Goal: Task Accomplishment & Management: Manage account settings

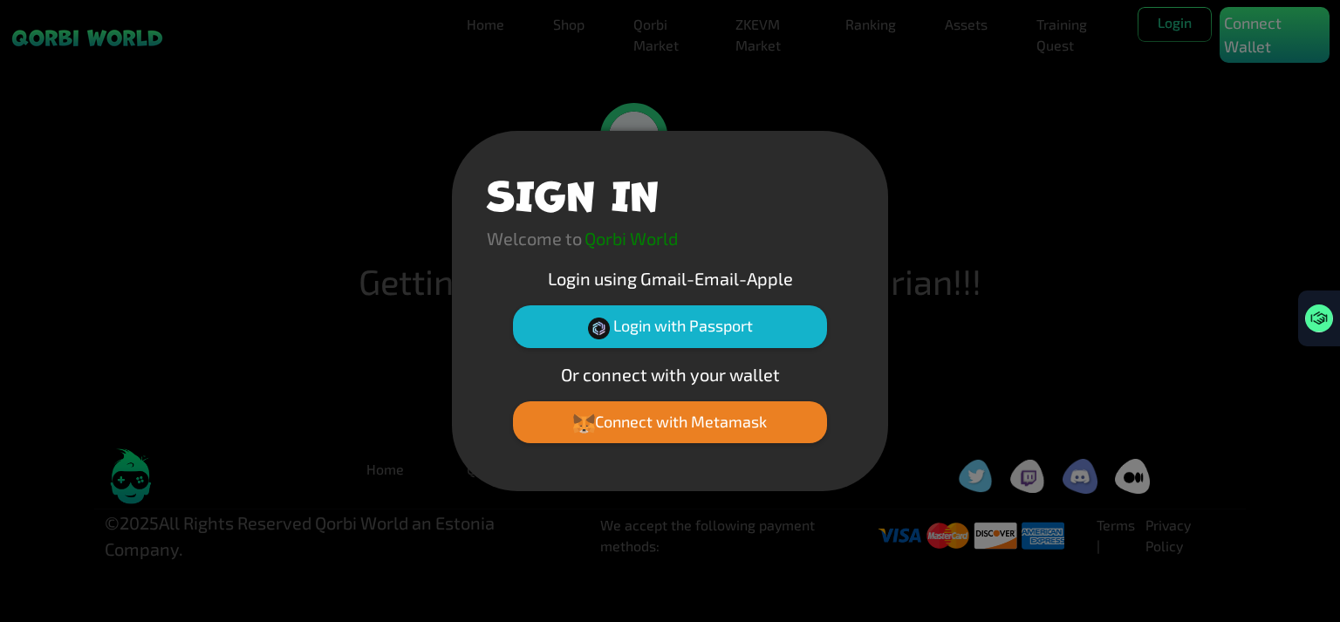
click at [627, 242] on p "Qorbi World" at bounding box center [631, 238] width 93 height 26
click at [684, 427] on button "Connect with Metamask" at bounding box center [670, 422] width 314 height 42
click at [1248, 24] on div "SIGN IN Welcome to Qorbi World Login using Gmail-Email-Apple Login with Passpor…" at bounding box center [670, 311] width 1340 height 622
click at [901, 133] on div "SIGN IN Welcome to Qorbi World Login using Gmail-Email-Apple Login with Passpor…" at bounding box center [670, 311] width 1340 height 622
drag, startPoint x: 870, startPoint y: 369, endPoint x: 866, endPoint y: 385, distance: 16.3
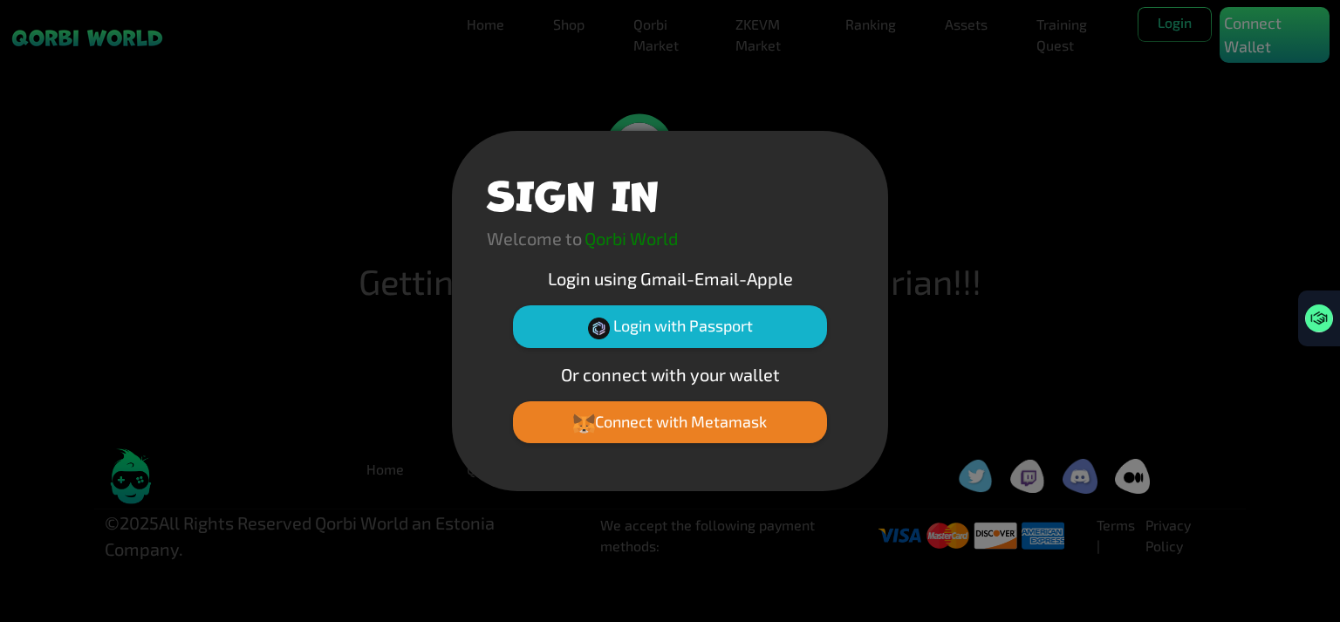
click at [871, 373] on div "SIGN IN Welcome to Qorbi World Login using Gmail-Email-Apple Login with Passpor…" at bounding box center [670, 311] width 436 height 360
click at [780, 544] on div "SIGN IN Welcome to Qorbi World Login using Gmail-Email-Apple Login with Passpor…" at bounding box center [670, 311] width 1340 height 622
drag, startPoint x: 768, startPoint y: 547, endPoint x: 759, endPoint y: 536, distance: 14.3
click at [768, 545] on div "SIGN IN Welcome to Qorbi World Login using Gmail-Email-Apple Login with Passpor…" at bounding box center [670, 311] width 1340 height 622
click at [601, 86] on div "SIGN IN Welcome to Qorbi World Login using Gmail-Email-Apple Login with Passpor…" at bounding box center [670, 311] width 1340 height 622
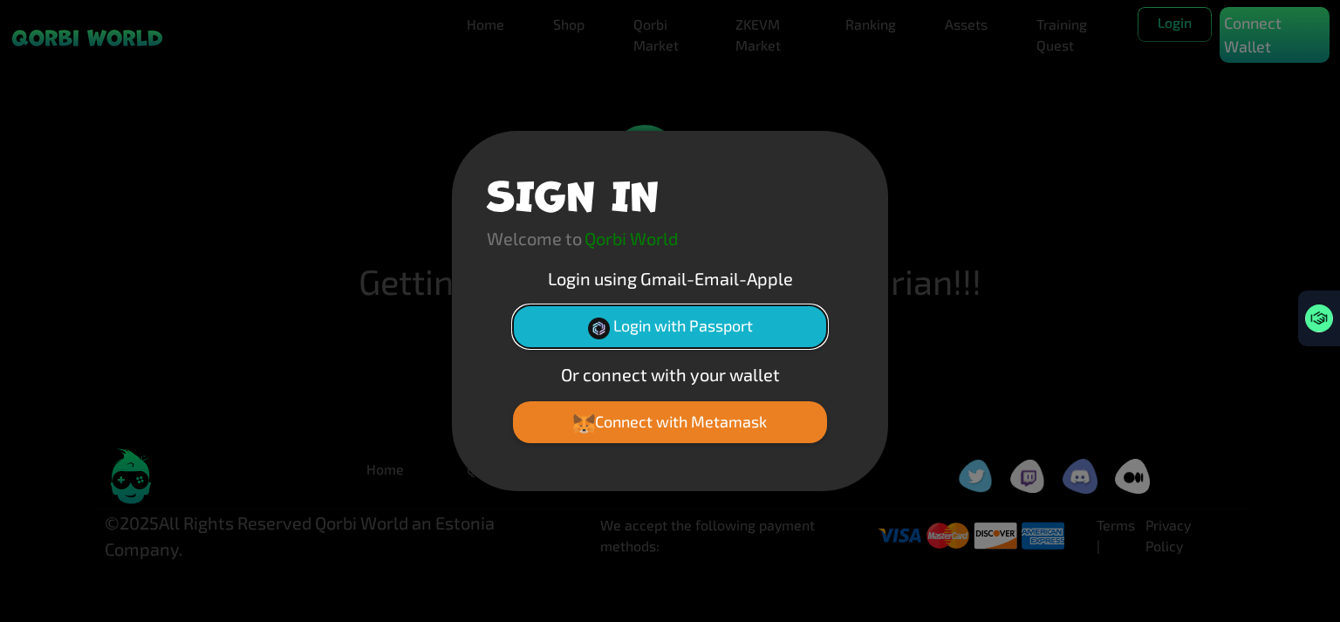
click at [686, 323] on button "Login with Passport" at bounding box center [670, 326] width 314 height 42
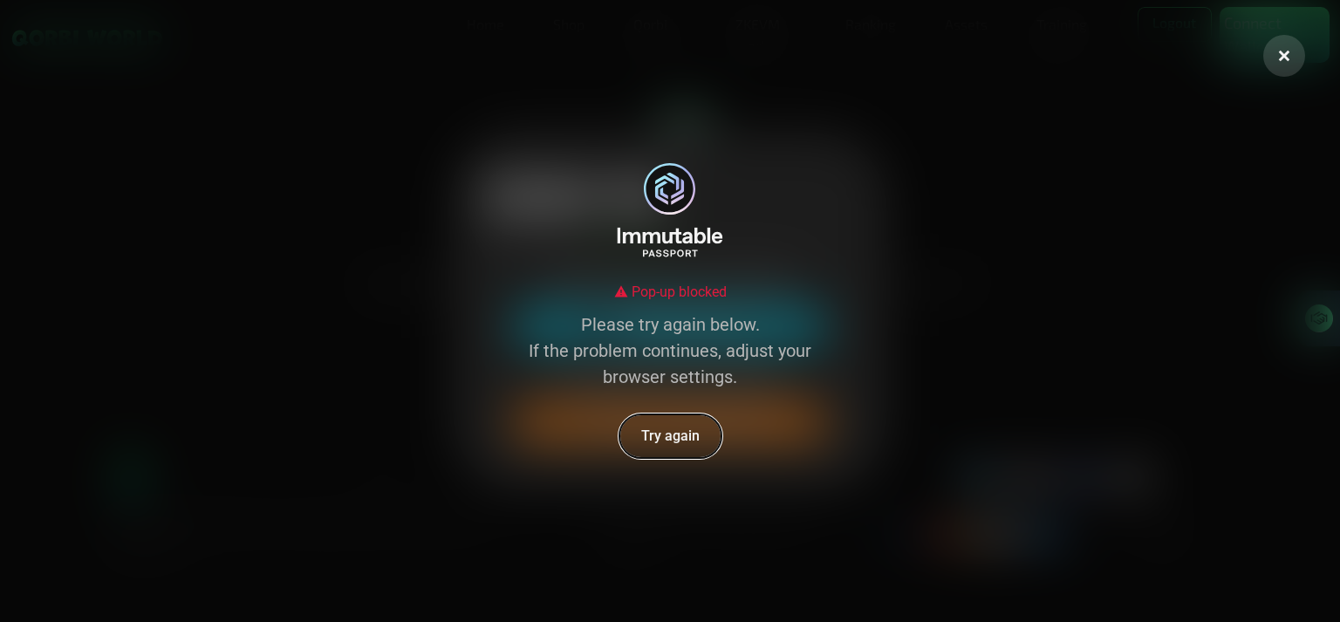
click at [692, 440] on button "Try again" at bounding box center [671, 436] width 104 height 45
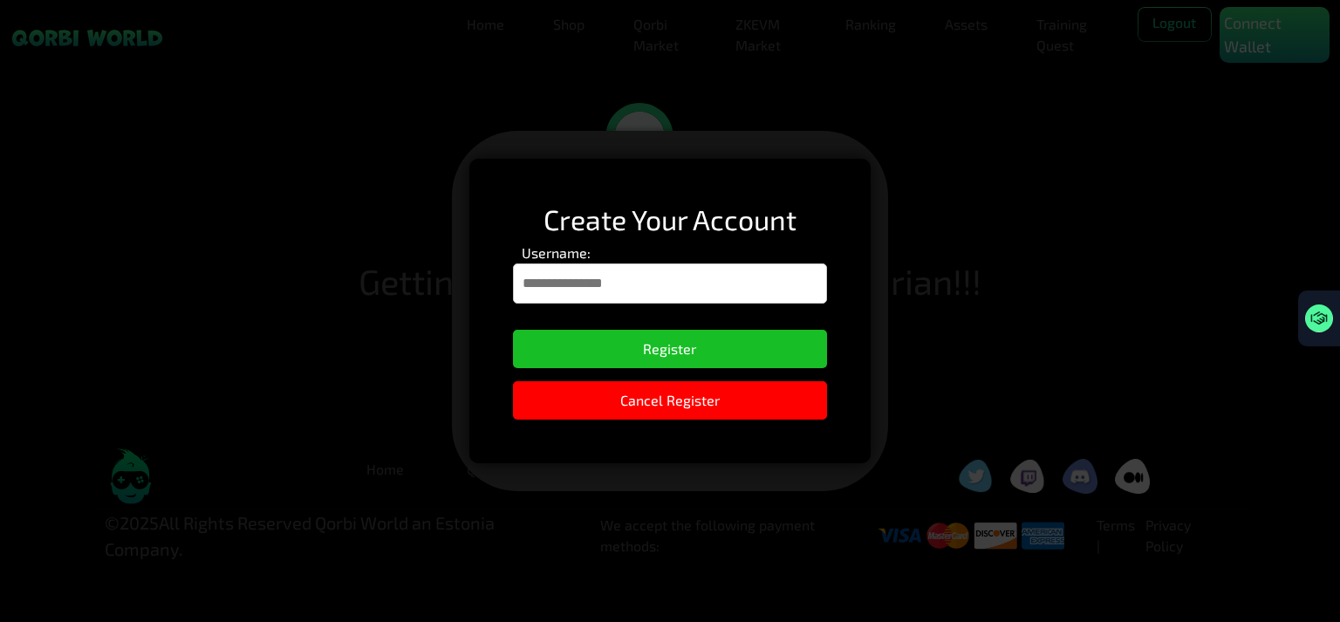
click at [654, 289] on input "Username:" at bounding box center [670, 284] width 315 height 40
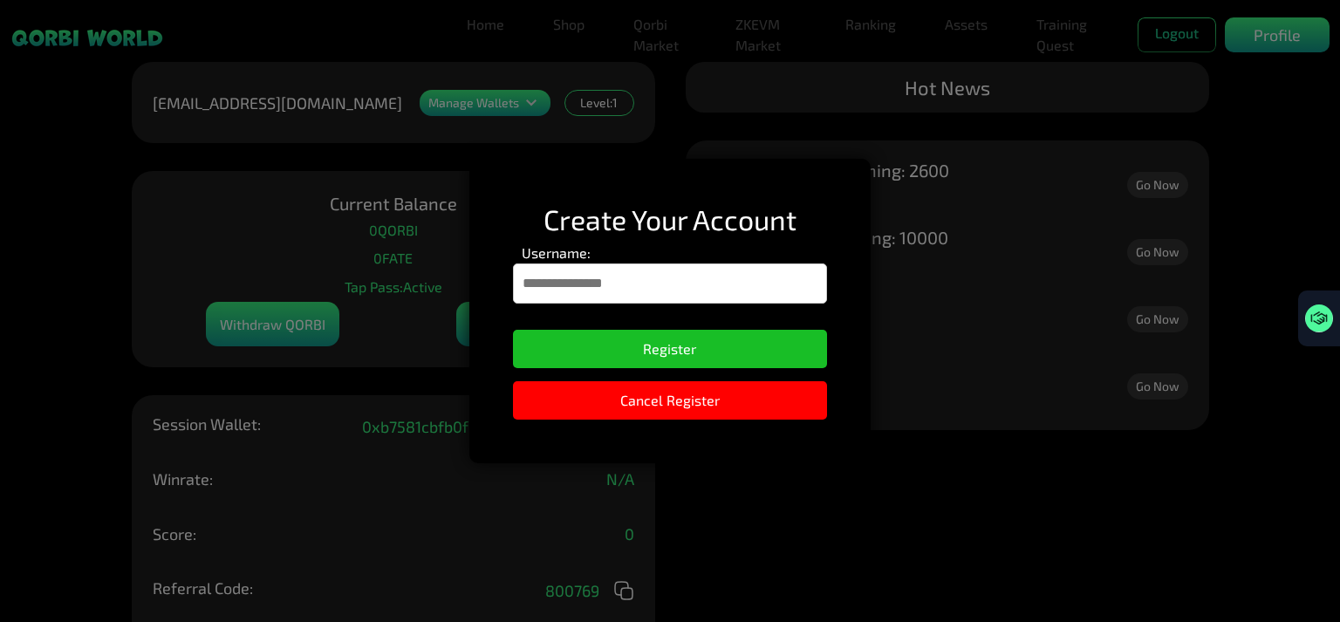
click at [780, 477] on div "Create Your Account Username: Register Cancel Register" at bounding box center [670, 311] width 1340 height 622
click at [642, 280] on input "Username:" at bounding box center [670, 284] width 315 height 40
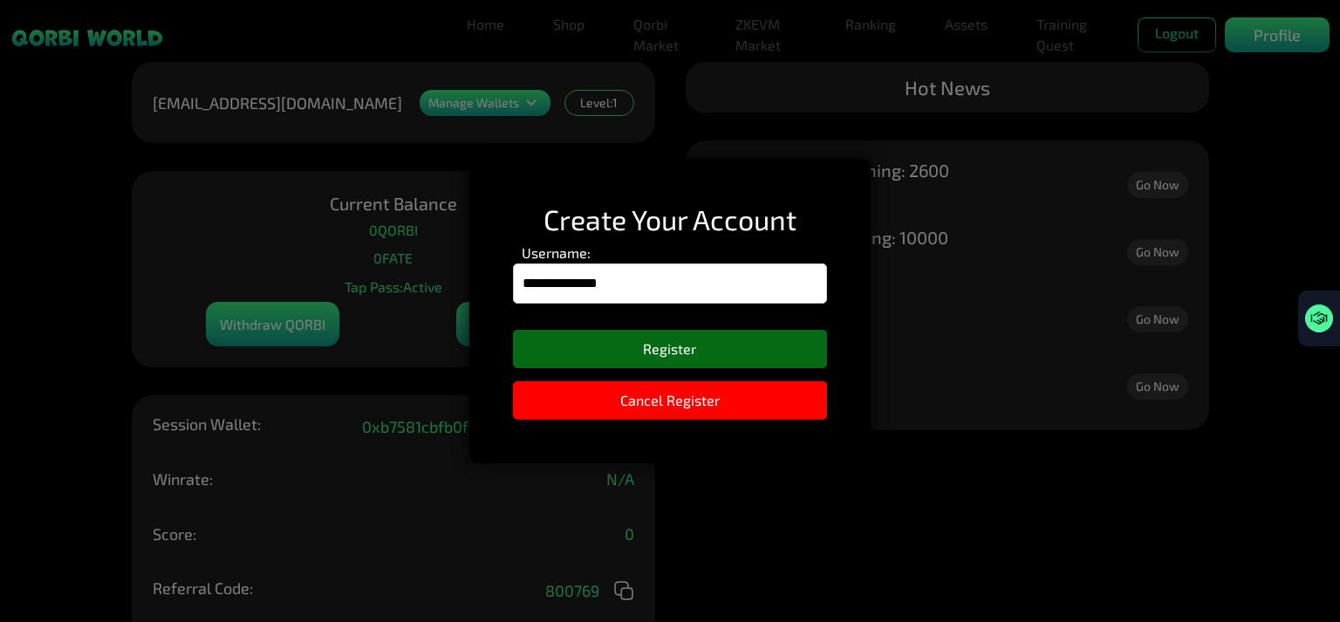
type input "**********"
click at [696, 349] on button "Register" at bounding box center [670, 349] width 315 height 38
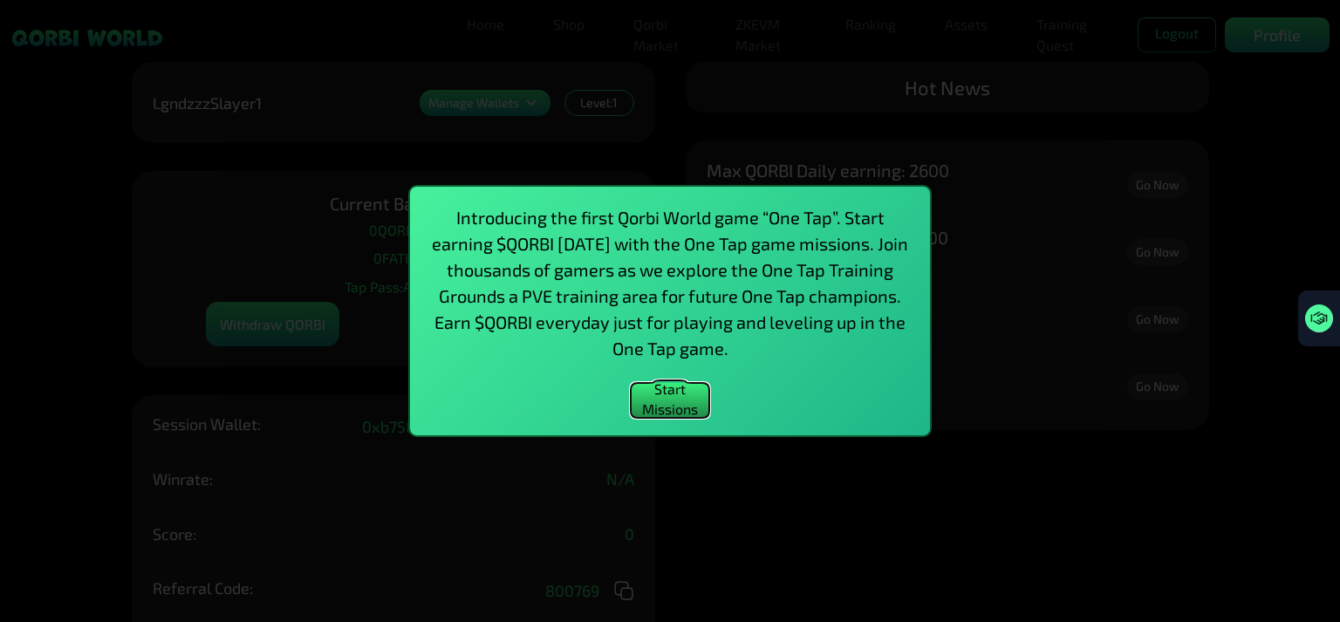
click at [663, 398] on button "Start Missions" at bounding box center [670, 400] width 79 height 35
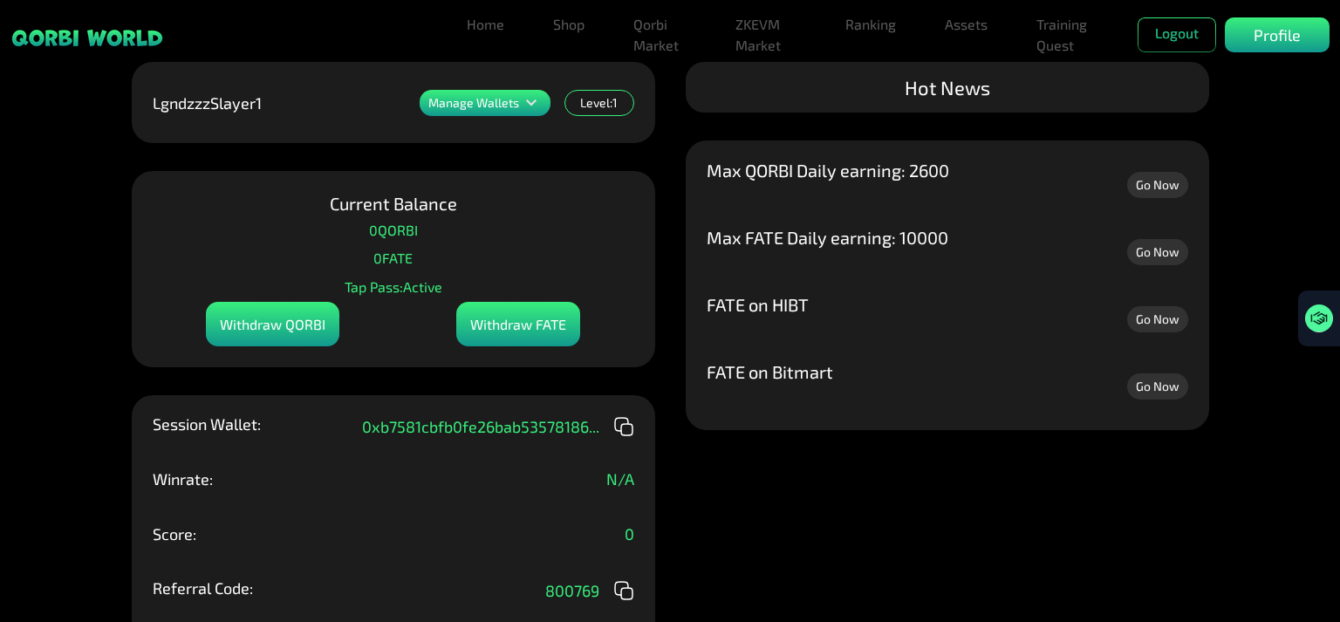
click at [532, 103] on icon at bounding box center [531, 102] width 10 height 6
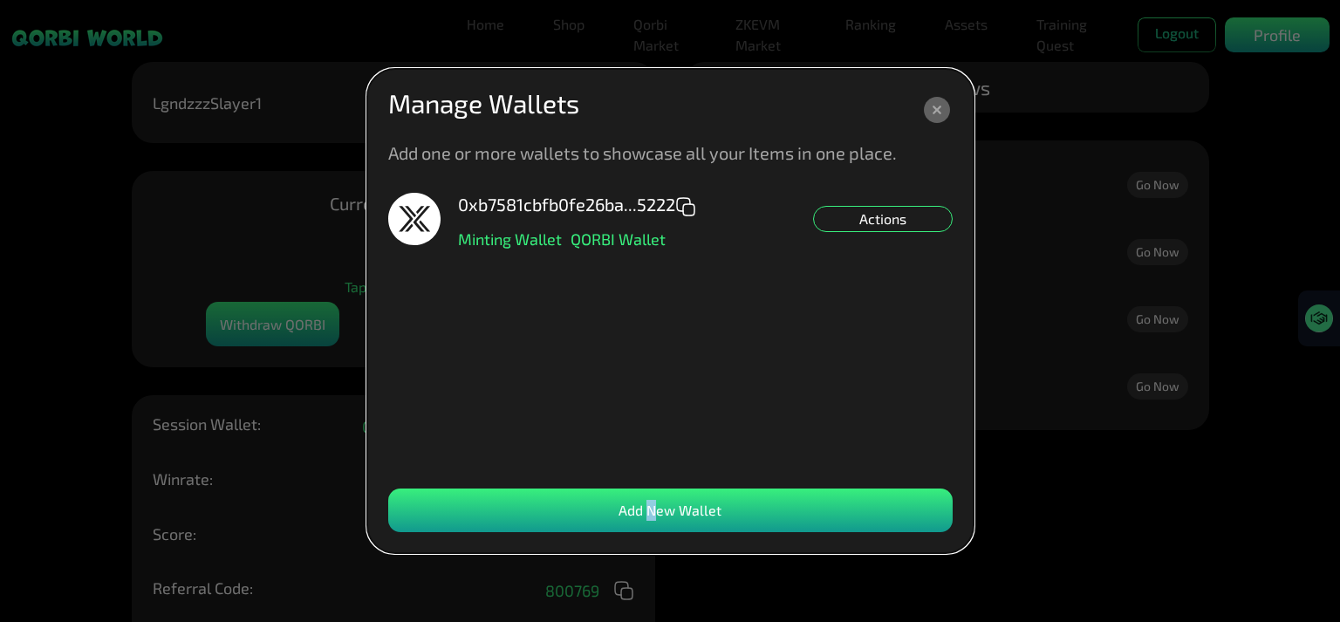
click at [652, 500] on div "Add New Wallet" at bounding box center [670, 511] width 565 height 44
click at [974, 514] on dialog "Manage Wallets Add one or more wallets to showcase all your Items in one place.…" at bounding box center [670, 311] width 606 height 484
click at [930, 105] on icon at bounding box center [937, 110] width 26 height 26
